Goal: Find specific page/section: Find specific page/section

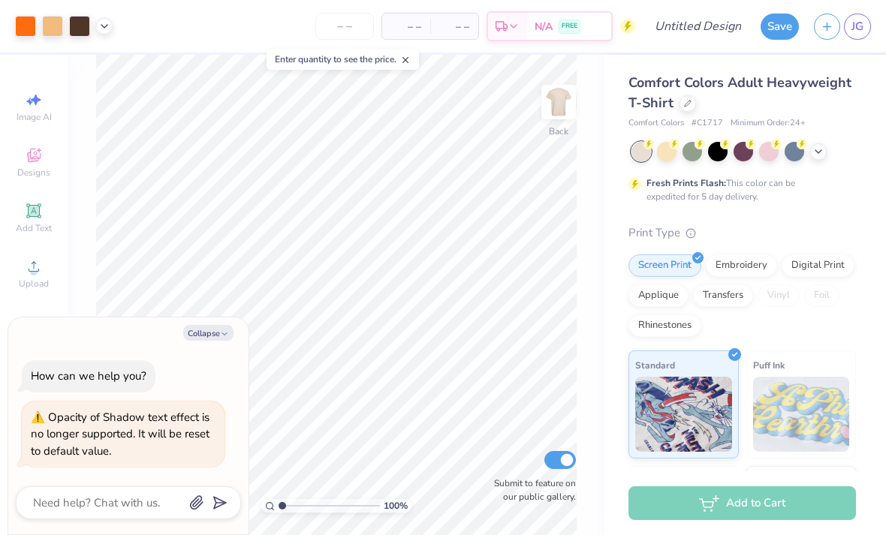
click at [214, 331] on button "Collapse" at bounding box center [208, 333] width 50 height 16
type textarea "x"
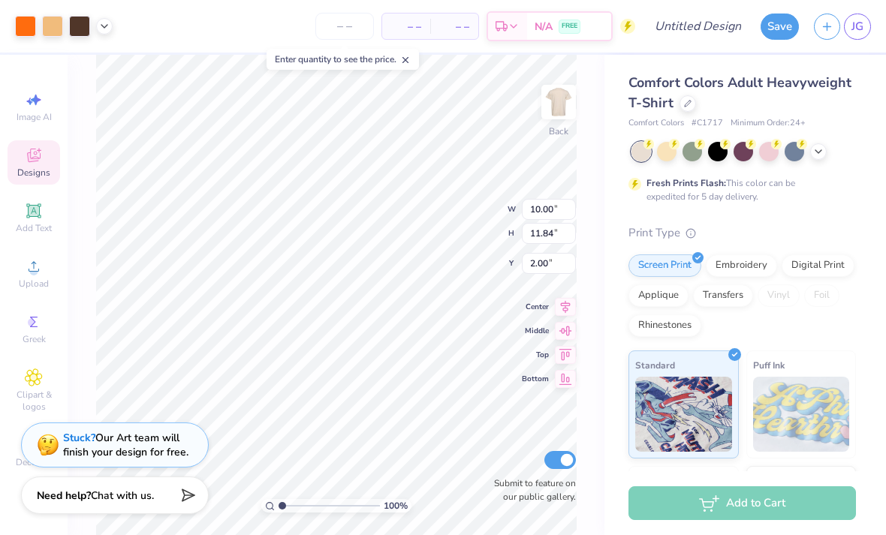
click at [32, 160] on icon at bounding box center [34, 156] width 14 height 14
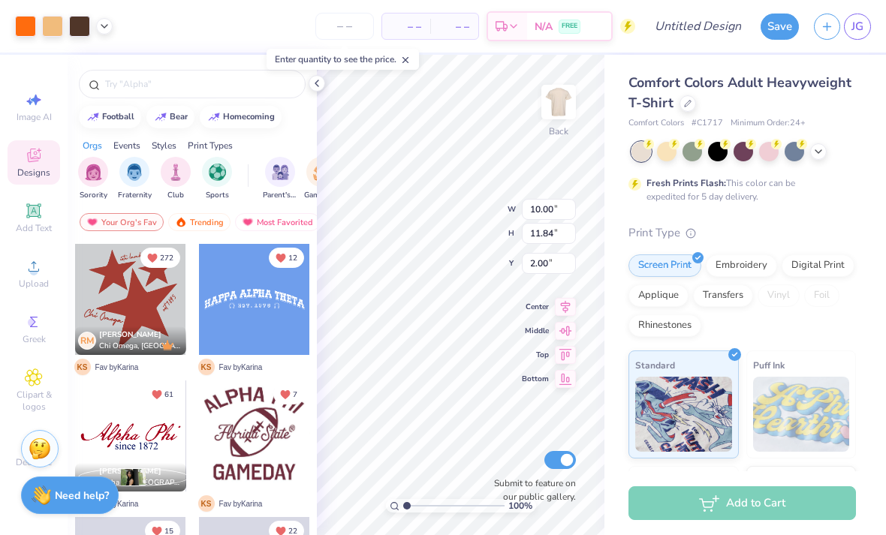
click at [134, 81] on input "text" at bounding box center [200, 84] width 192 height 15
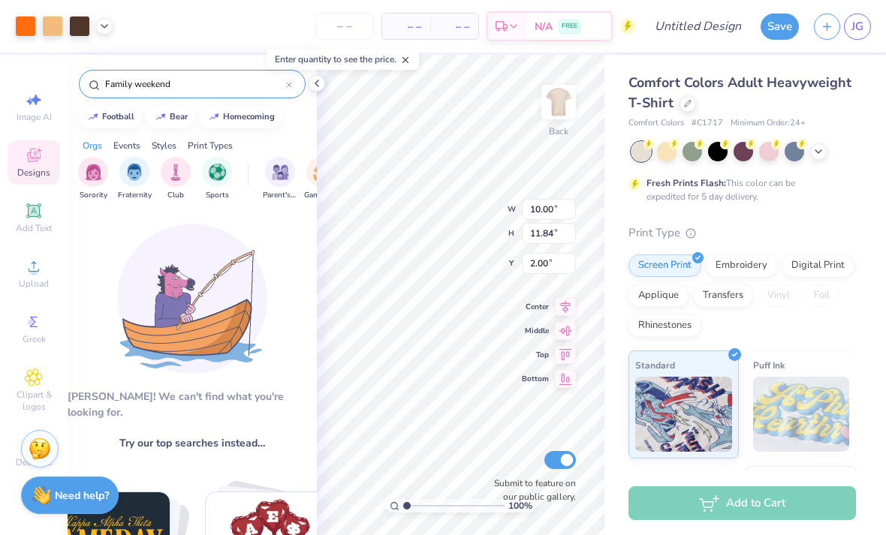
type input "Family weekend"
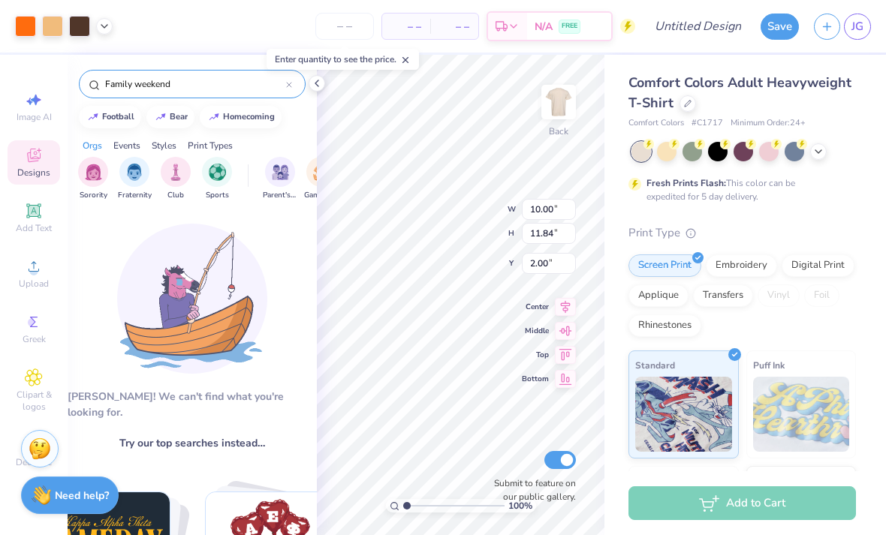
click at [197, 89] on input "Family weekend" at bounding box center [195, 84] width 182 height 15
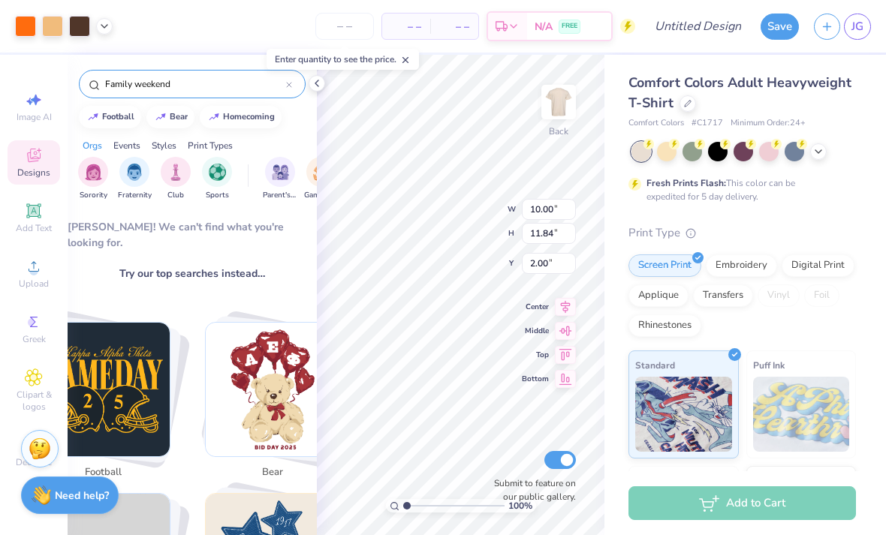
scroll to position [168, 0]
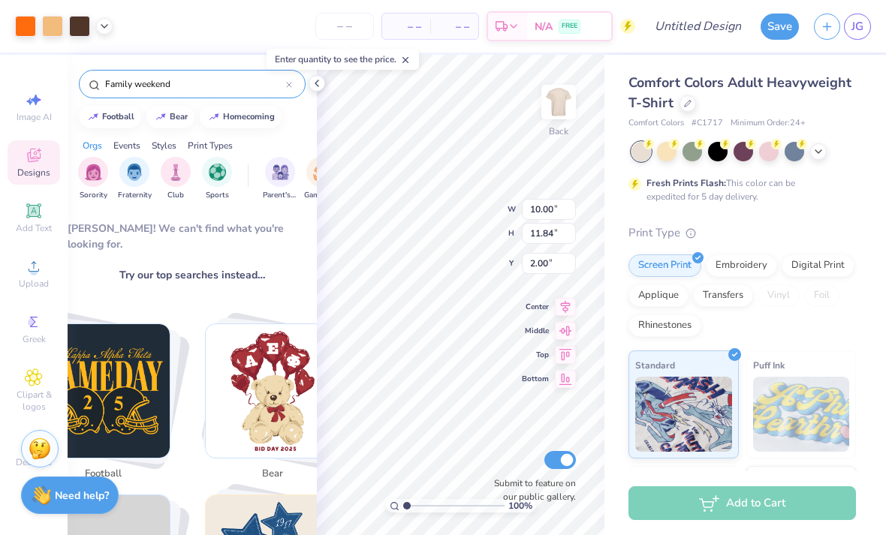
click at [250, 92] on input "Family weekend" at bounding box center [195, 84] width 182 height 15
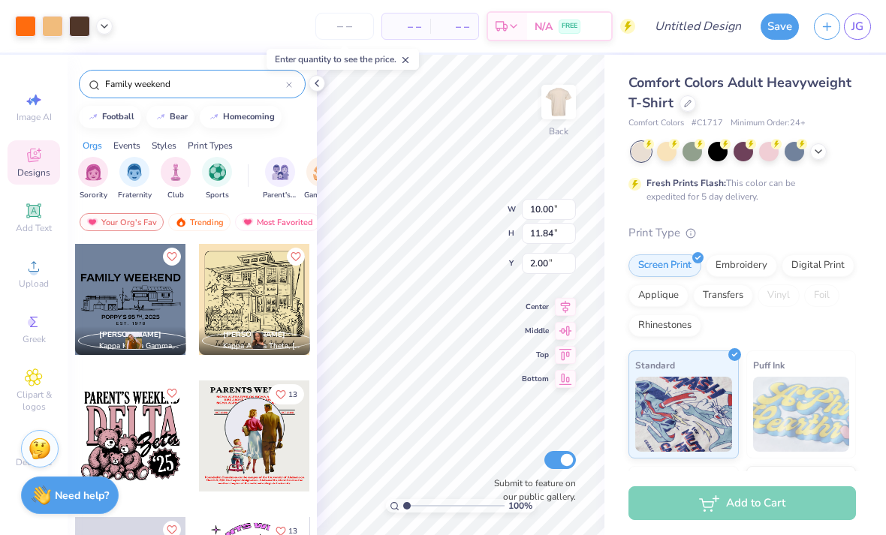
click at [191, 83] on input "Family weekend" at bounding box center [195, 84] width 182 height 15
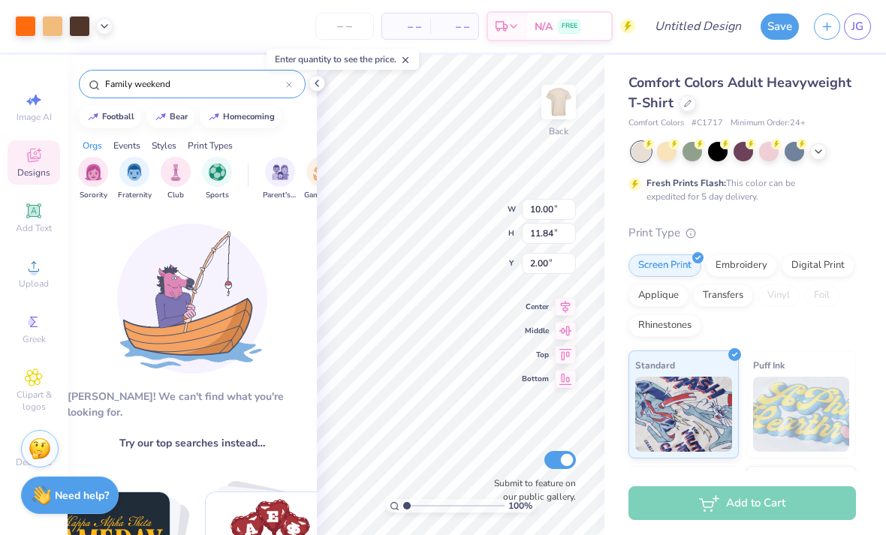
click at [284, 85] on input "Family weekend" at bounding box center [195, 84] width 182 height 15
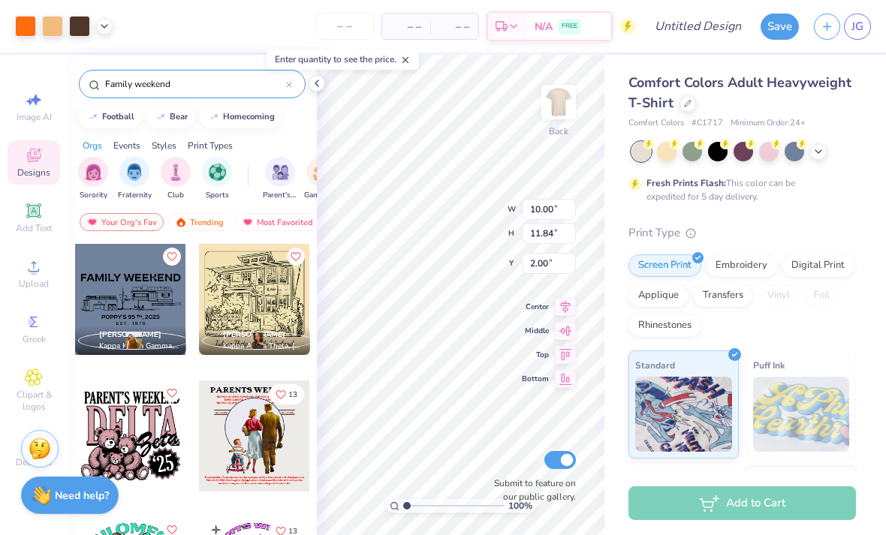
click at [37, 159] on icon at bounding box center [34, 155] width 18 height 18
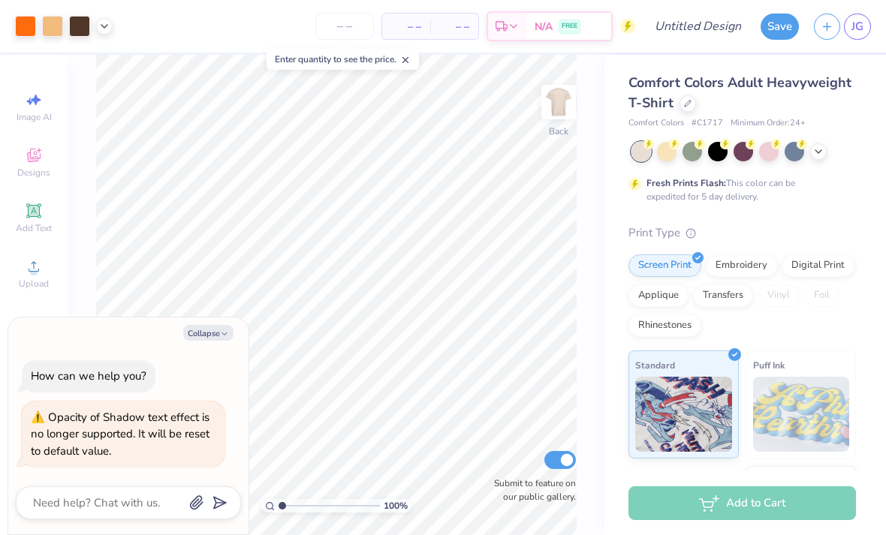
click at [26, 169] on span "Designs" at bounding box center [33, 173] width 33 height 12
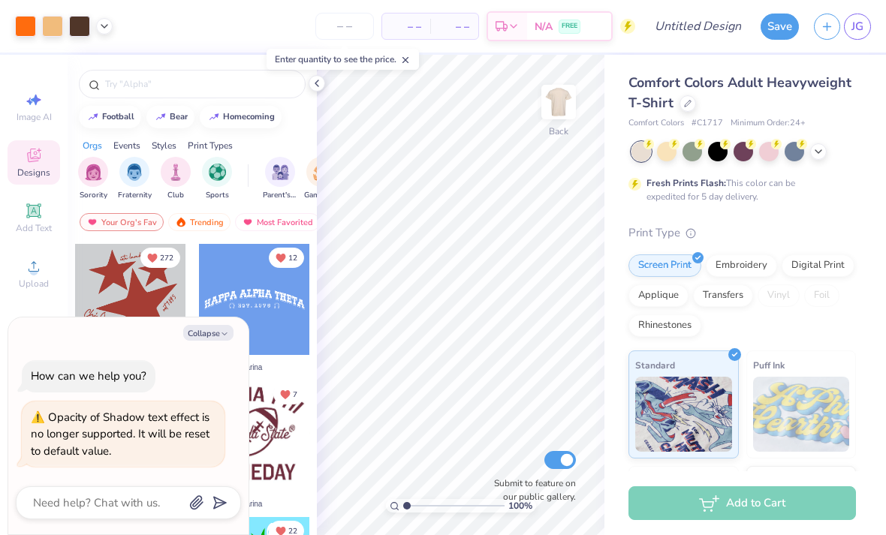
click at [218, 330] on button "Collapse" at bounding box center [208, 333] width 50 height 16
type textarea "x"
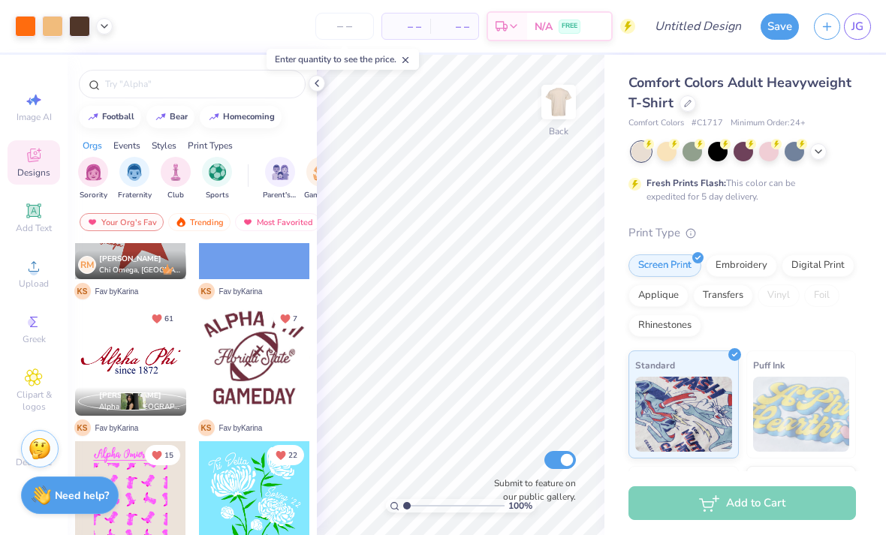
scroll to position [80, 0]
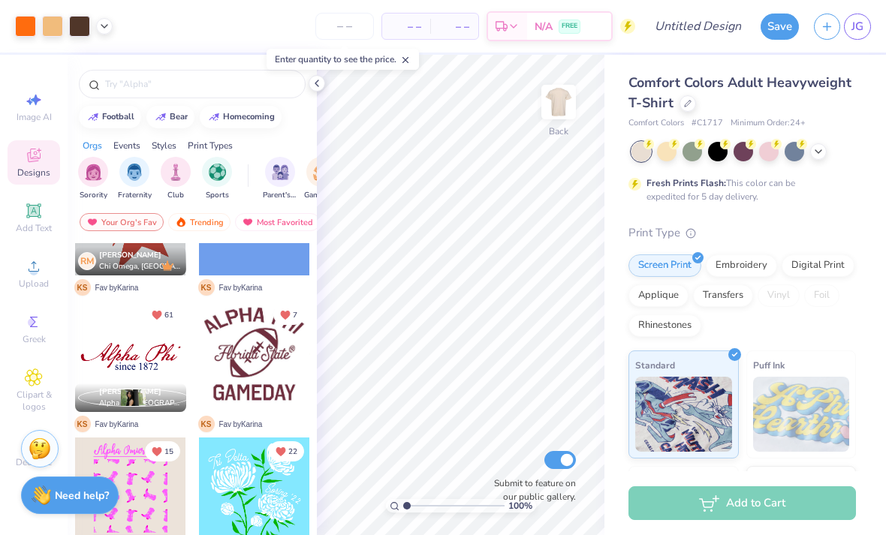
click at [141, 71] on div at bounding box center [192, 84] width 227 height 29
click at [122, 84] on input "text" at bounding box center [200, 84] width 192 height 15
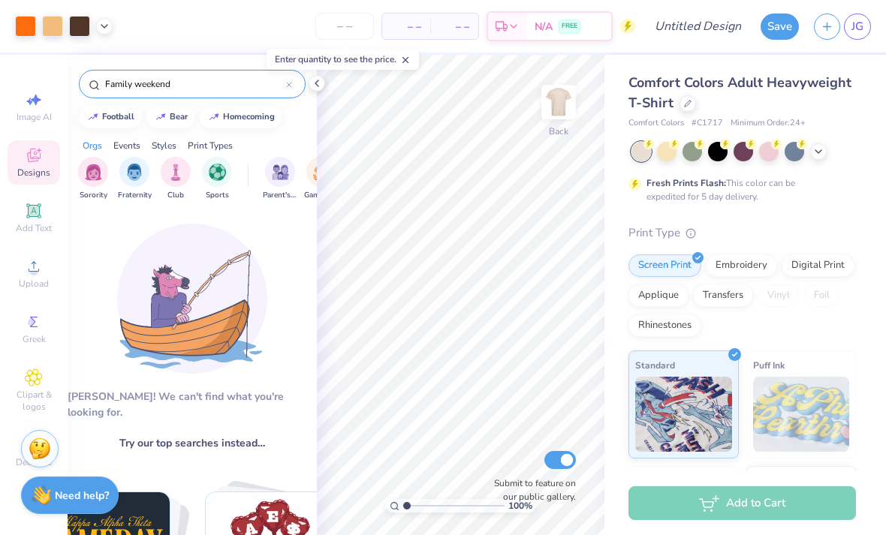
type input "Family weekend"
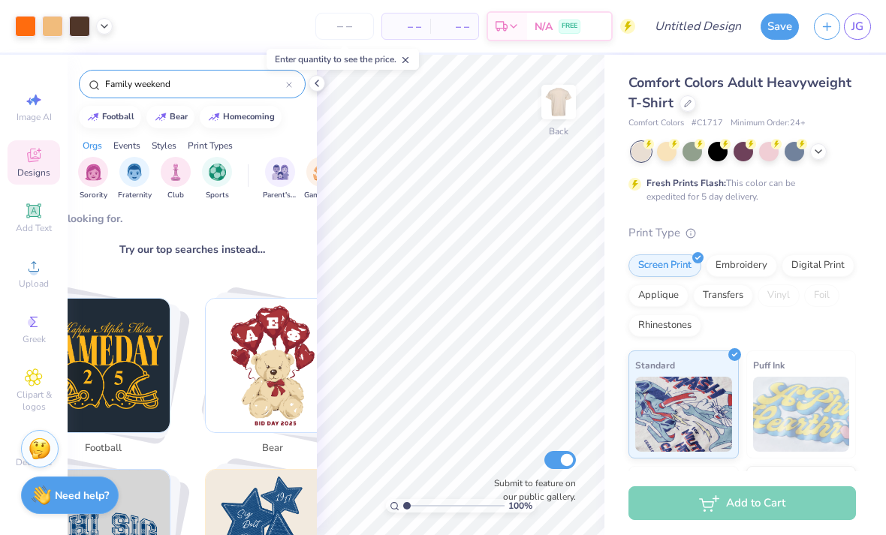
scroll to position [194, 0]
click at [39, 150] on icon at bounding box center [39, 150] width 5 height 5
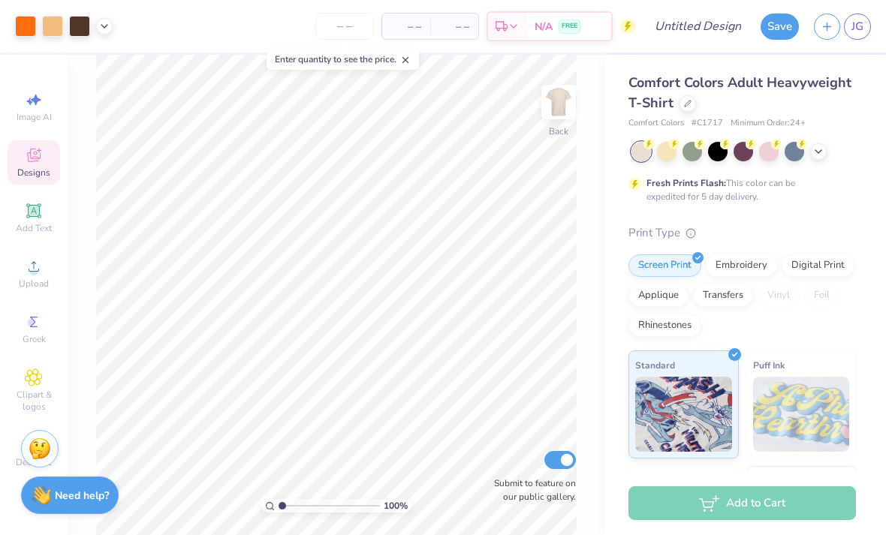
click at [40, 173] on span "Designs" at bounding box center [33, 173] width 33 height 12
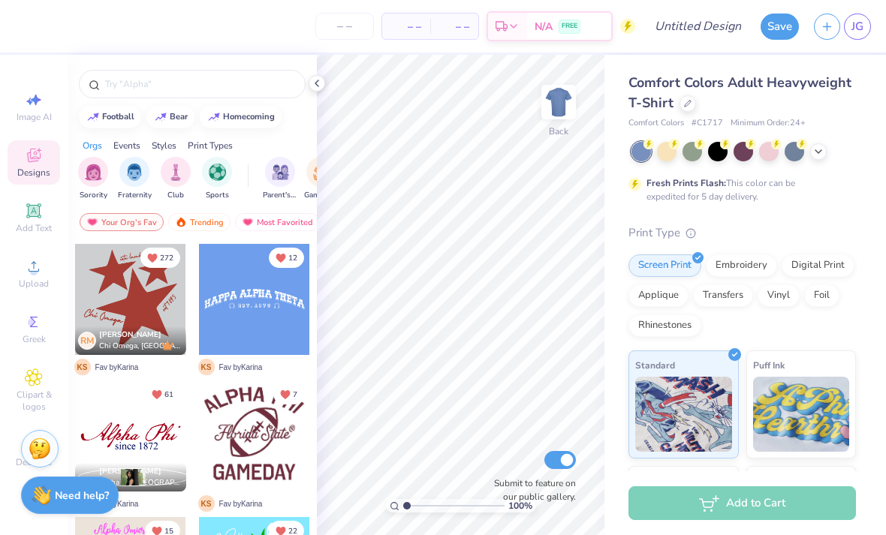
click at [242, 92] on input "text" at bounding box center [200, 84] width 192 height 15
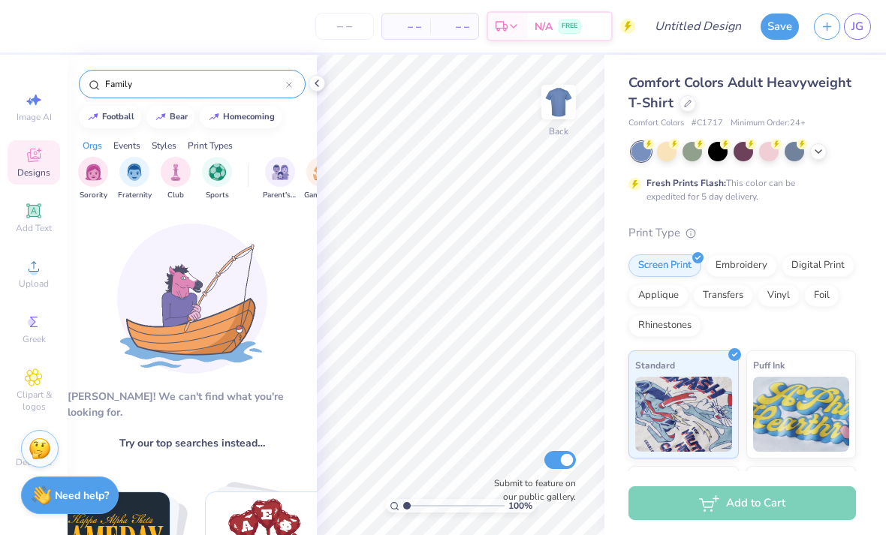
click at [272, 181] on img "filter for Parent's Weekend" at bounding box center [280, 172] width 17 height 17
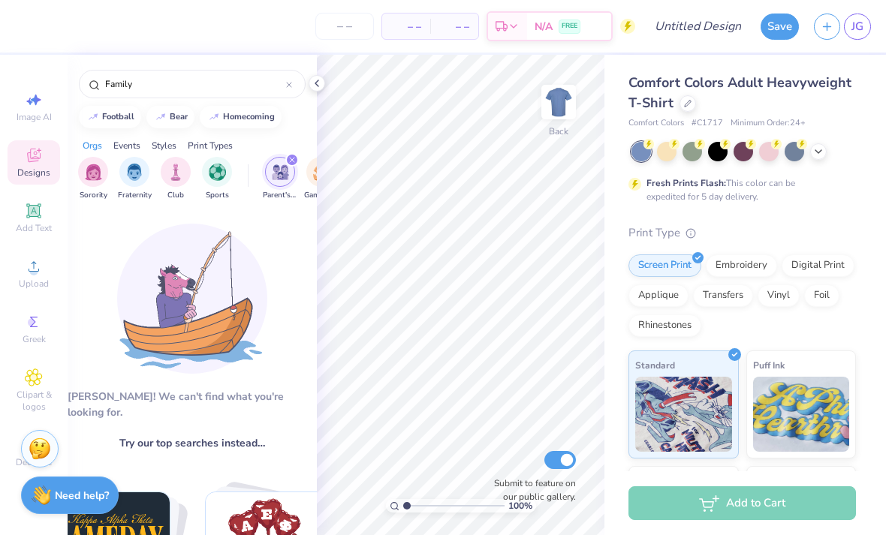
click at [220, 92] on input "Family" at bounding box center [195, 84] width 182 height 15
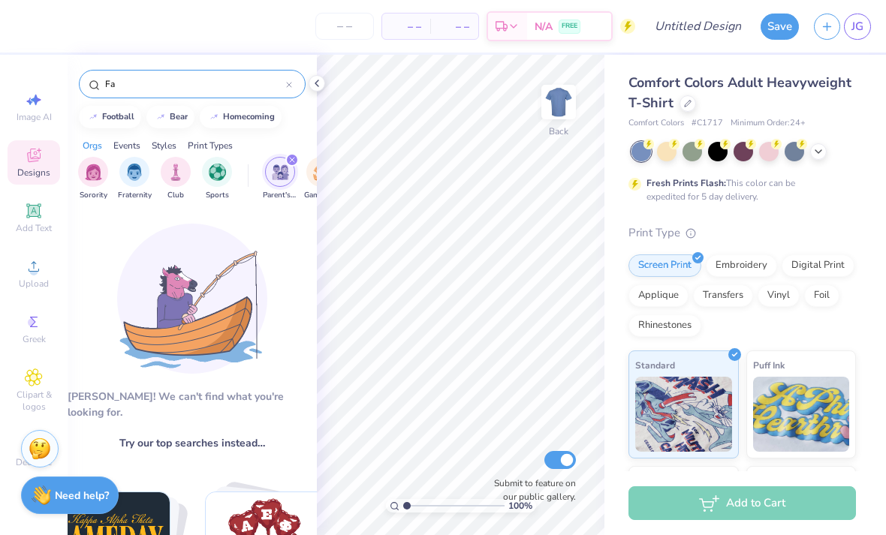
type input "F"
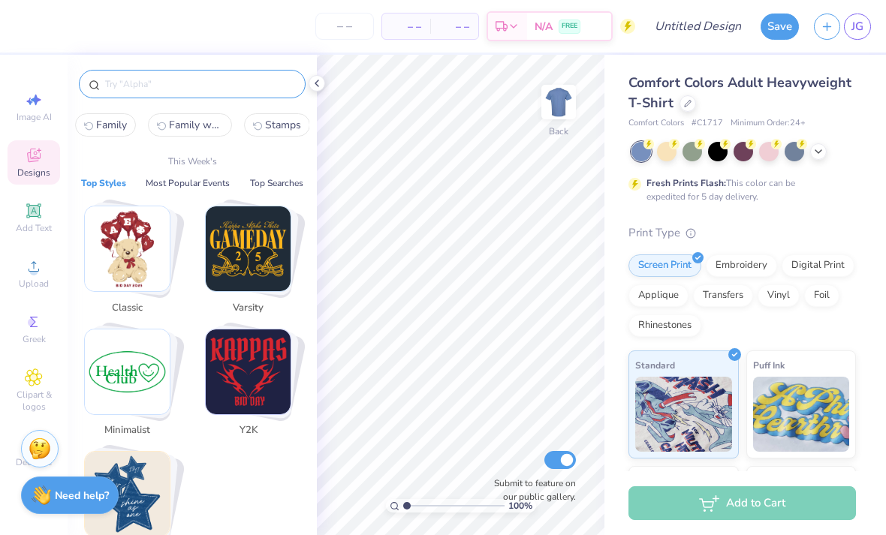
click at [158, 88] on input "text" at bounding box center [200, 84] width 192 height 15
click at [203, 132] on span "Family weekend" at bounding box center [196, 125] width 54 height 14
type input "Family weekend"
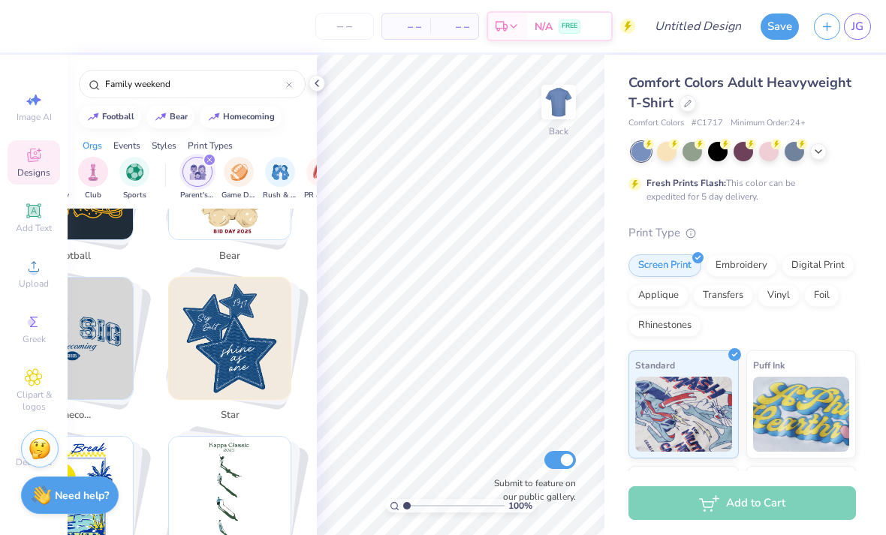
scroll to position [0, 82]
click at [212, 152] on div "Print Types" at bounding box center [210, 146] width 45 height 14
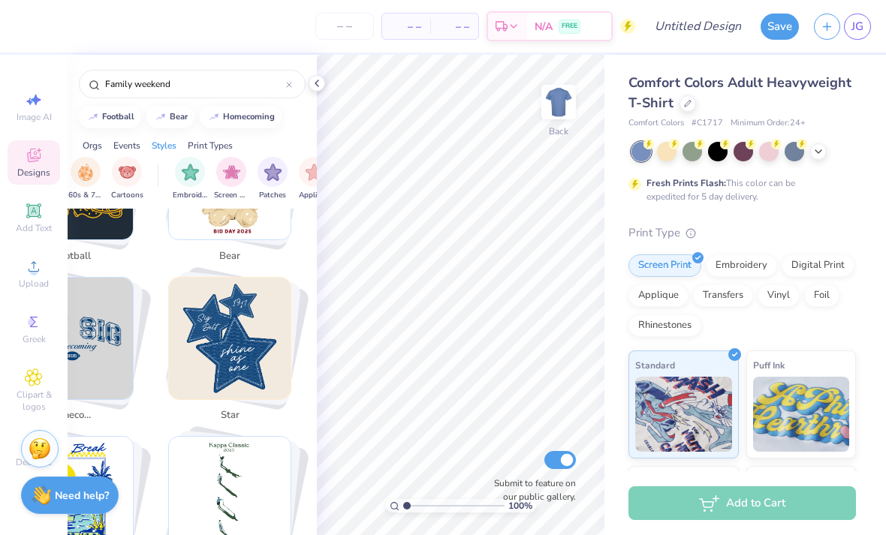
scroll to position [0, 1221]
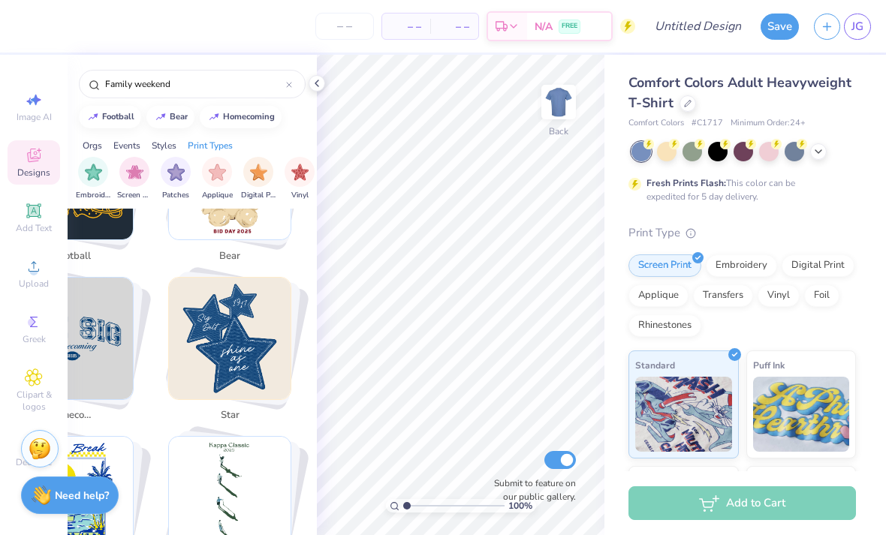
click at [241, 89] on input "Family weekend" at bounding box center [195, 84] width 182 height 15
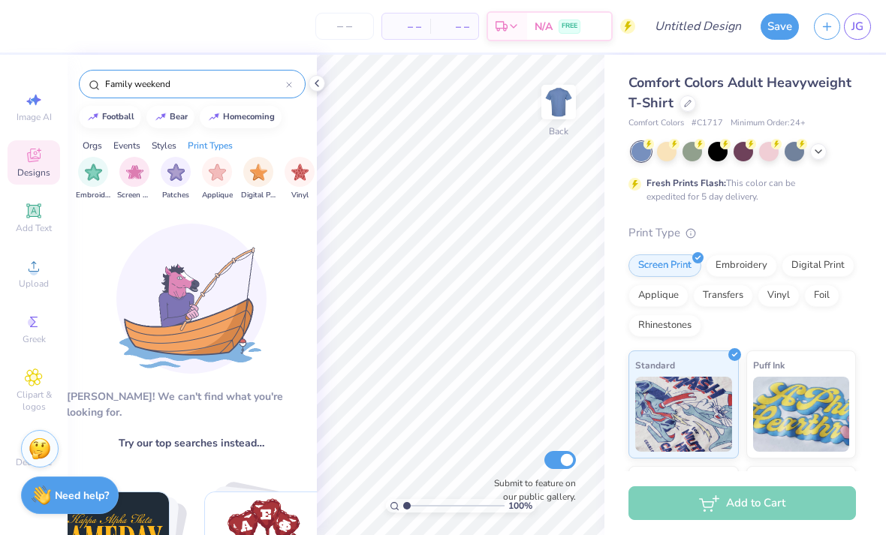
scroll to position [0, 1]
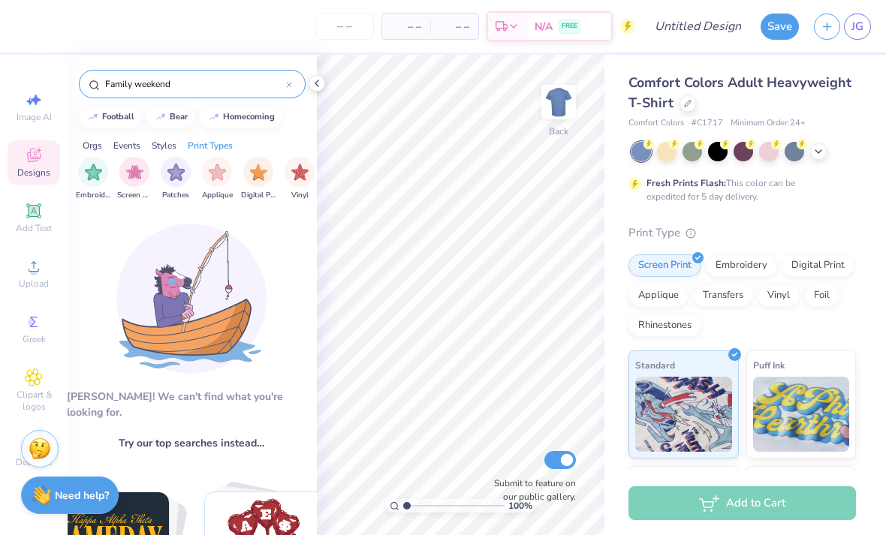
click at [289, 83] on div at bounding box center [289, 84] width 6 height 14
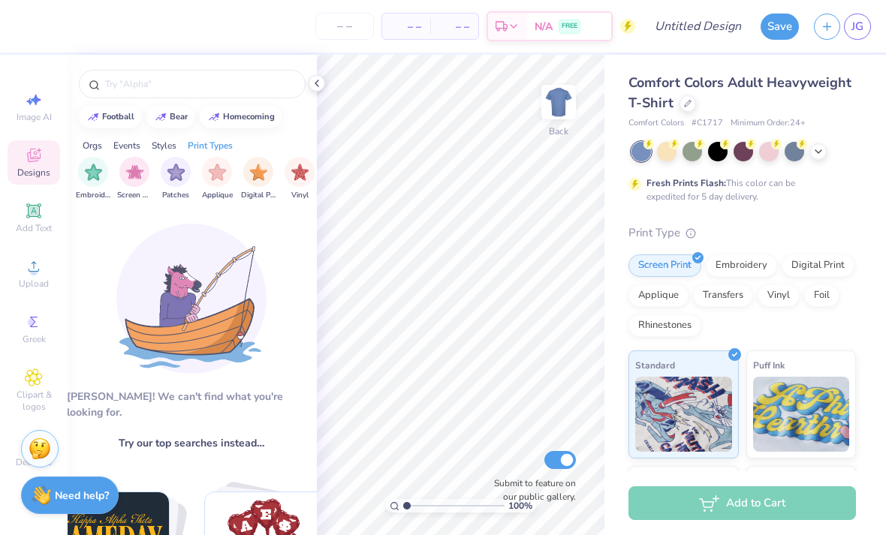
click at [282, 83] on input "text" at bounding box center [200, 84] width 192 height 15
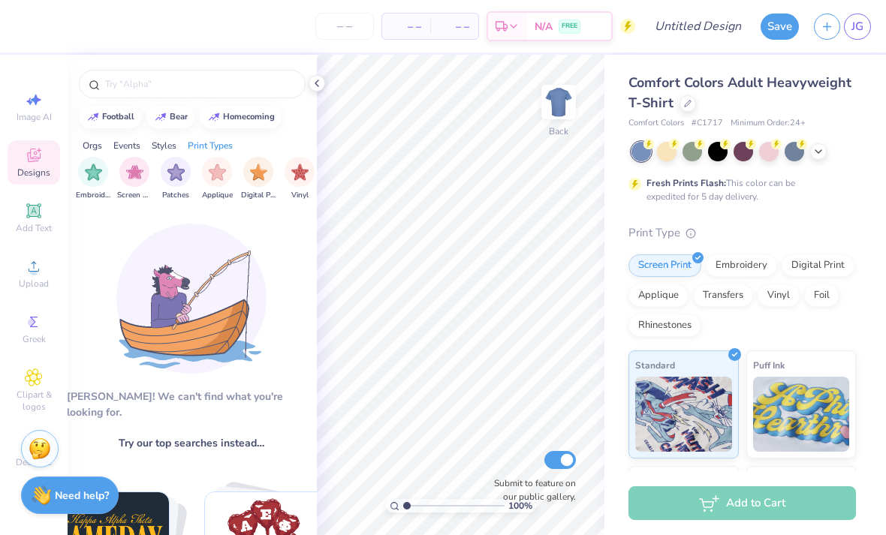
click at [41, 167] on div "Designs" at bounding box center [34, 162] width 53 height 44
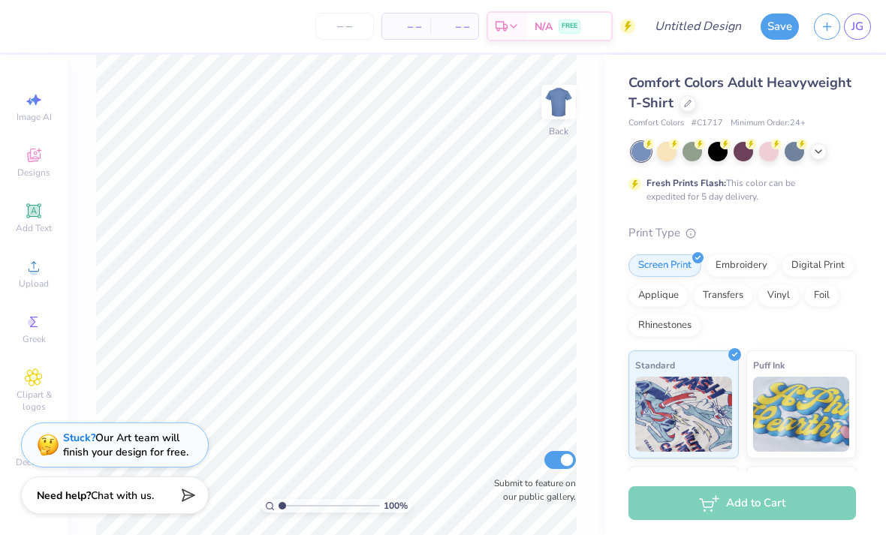
click at [32, 166] on div "Designs" at bounding box center [34, 162] width 53 height 44
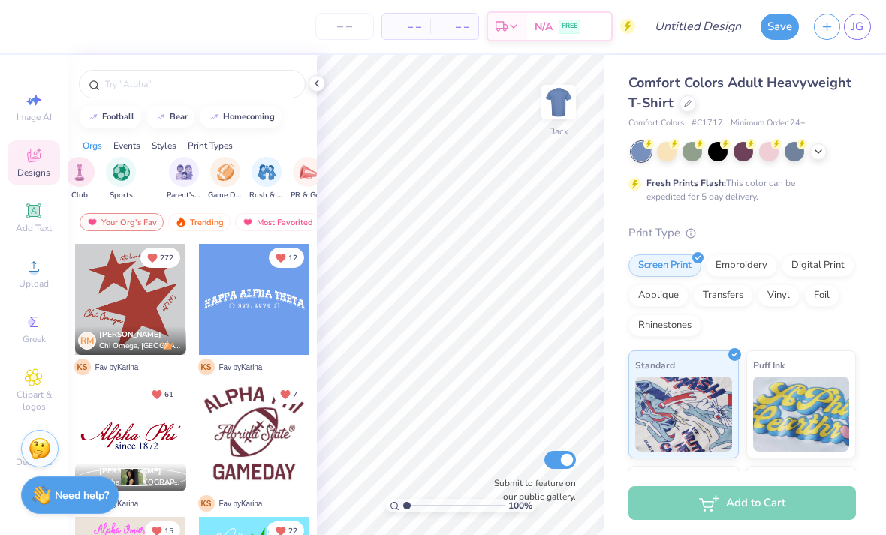
scroll to position [0, 93]
click at [190, 171] on img "filter for Parent's Weekend" at bounding box center [187, 172] width 17 height 17
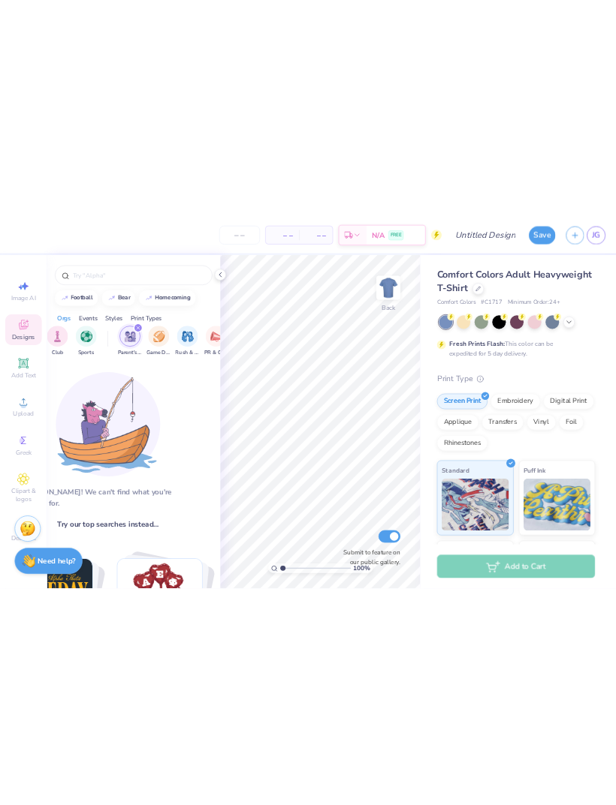
scroll to position [0, 37]
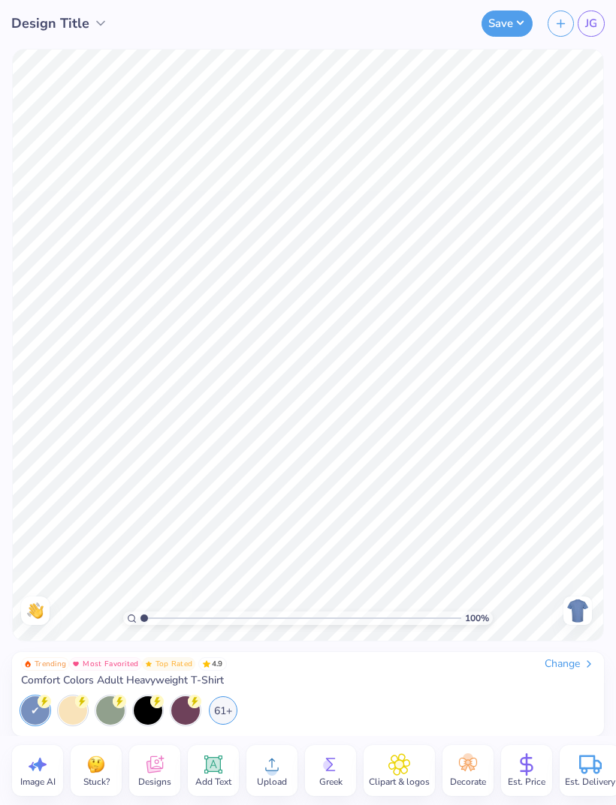
click at [149, 534] on icon at bounding box center [154, 767] width 14 height 12
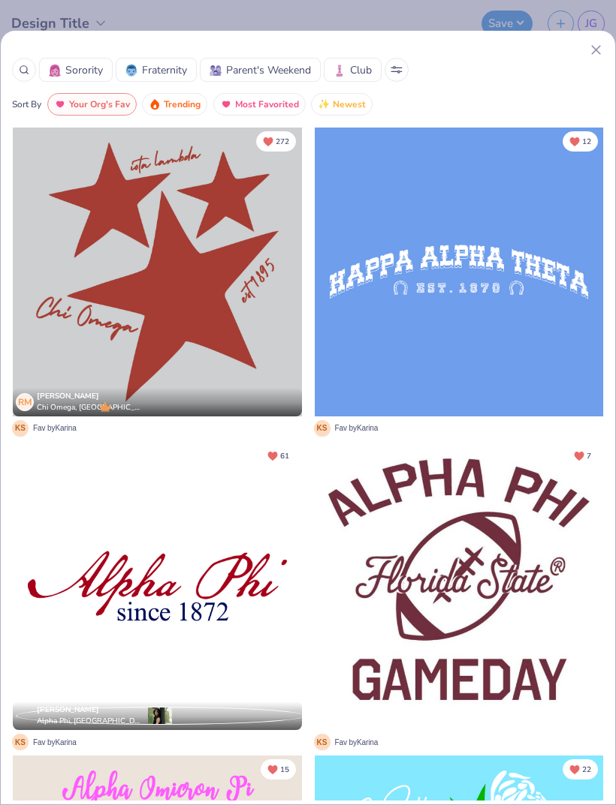
click at [26, 73] on icon at bounding box center [24, 70] width 11 height 11
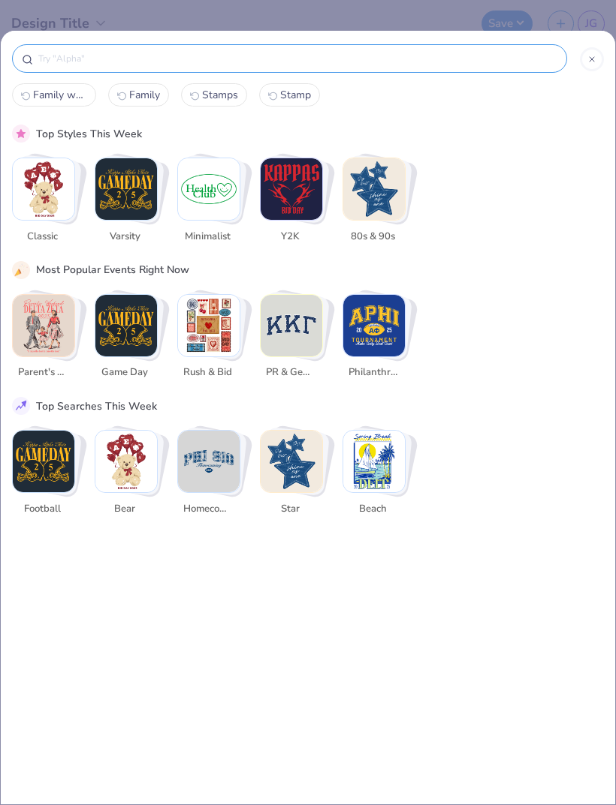
scroll to position [0, 0]
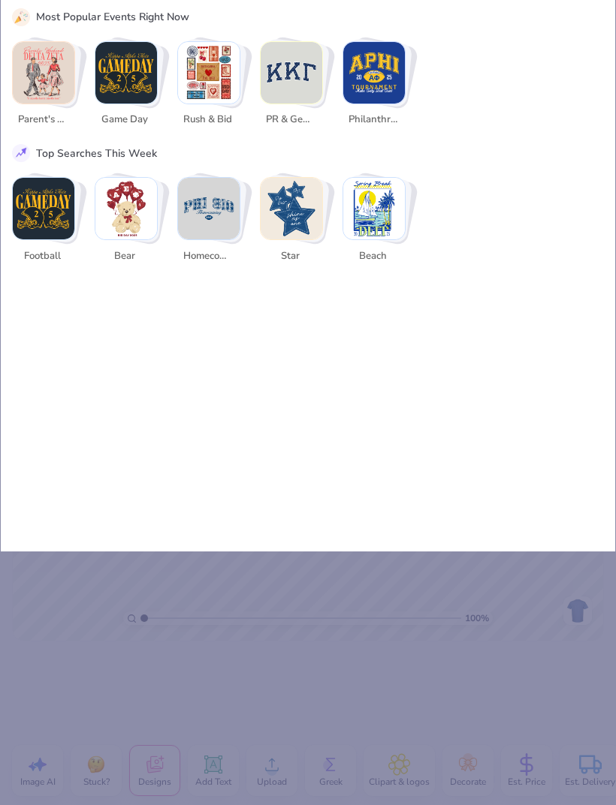
click at [47, 95] on img "Stack Card Button Parent's Weekend" at bounding box center [44, 73] width 62 height 62
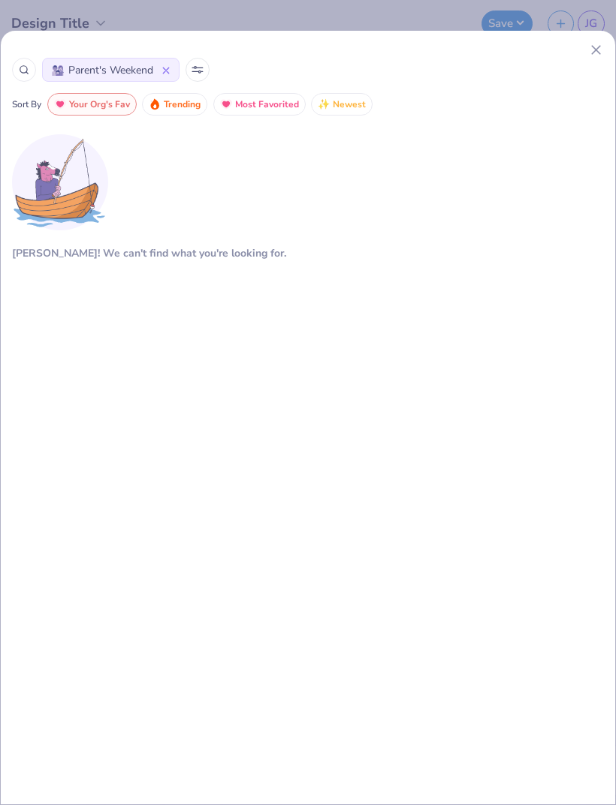
click at [117, 245] on div "[PERSON_NAME]! We can't find what you're looking for." at bounding box center [149, 253] width 274 height 16
click at [39, 185] on img at bounding box center [60, 182] width 96 height 96
click at [592, 56] on icon at bounding box center [596, 50] width 16 height 16
